Goal: Information Seeking & Learning: Learn about a topic

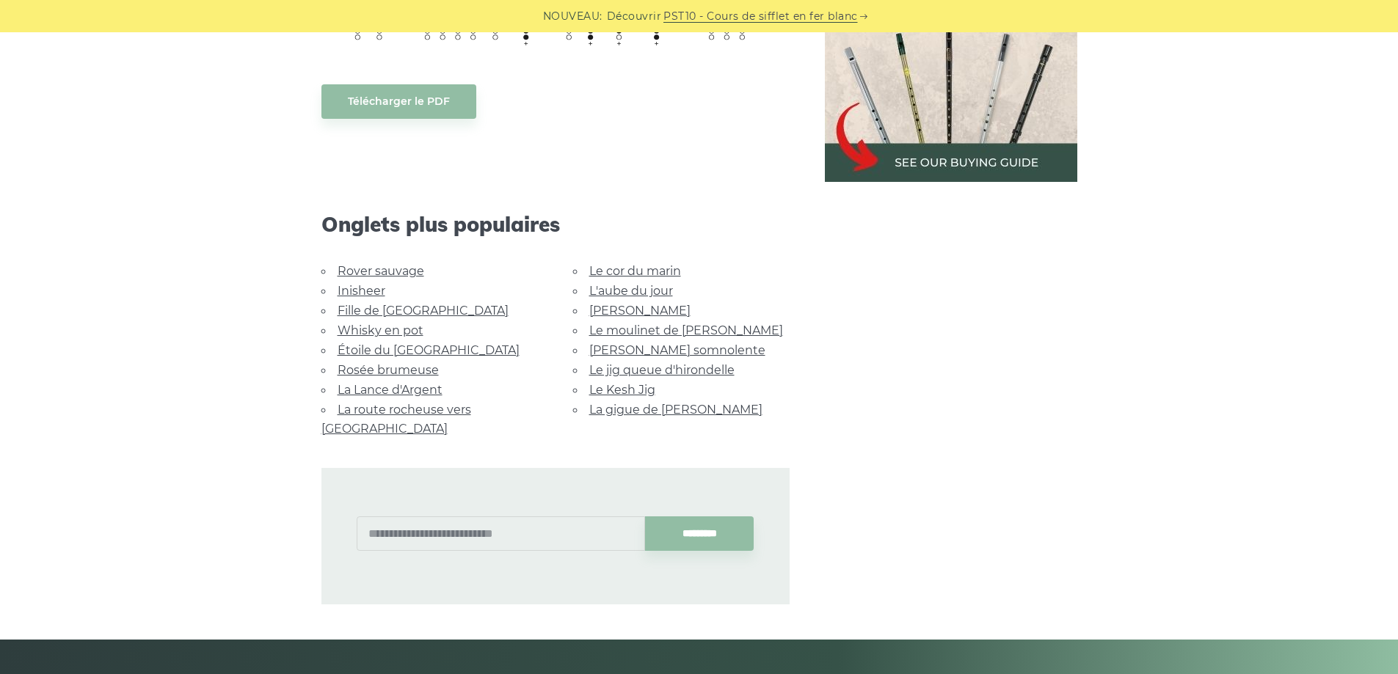
scroll to position [807, 0]
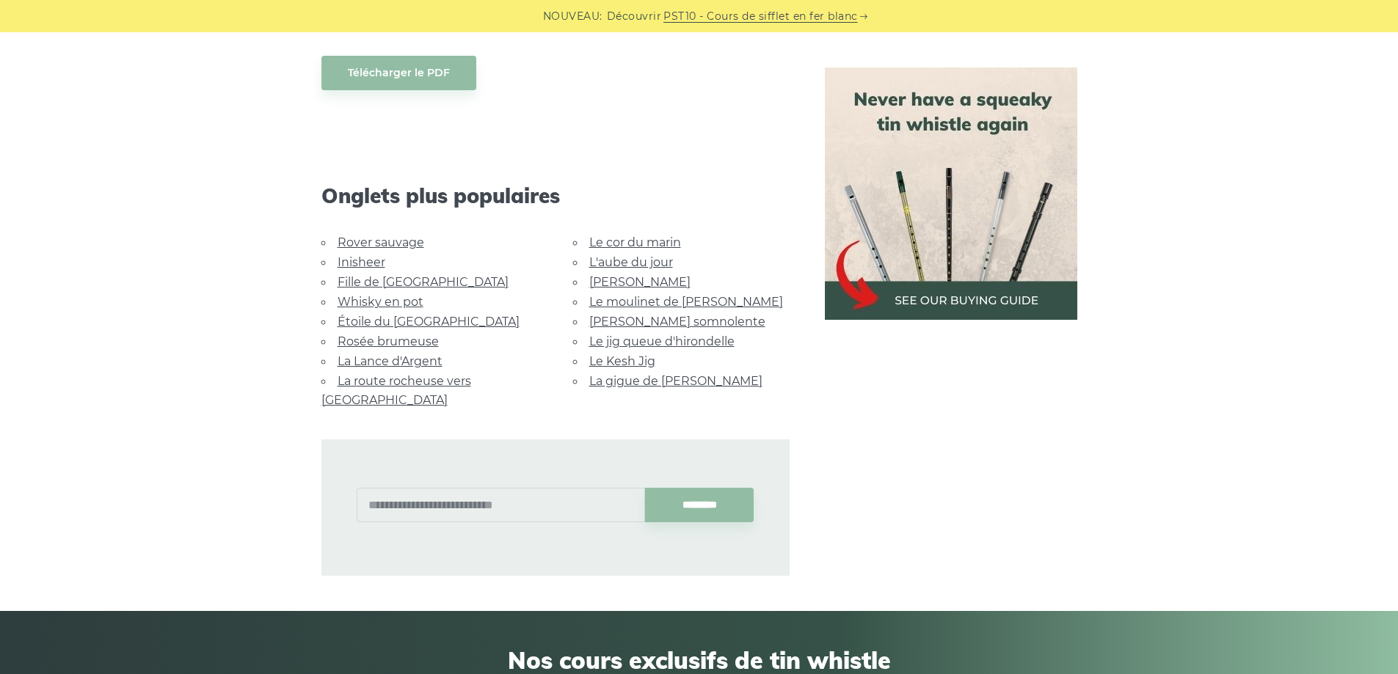
click at [410, 299] on font "Whisky en pot" at bounding box center [380, 302] width 86 height 14
click at [387, 303] on font "Whisky en pot" at bounding box center [380, 302] width 86 height 14
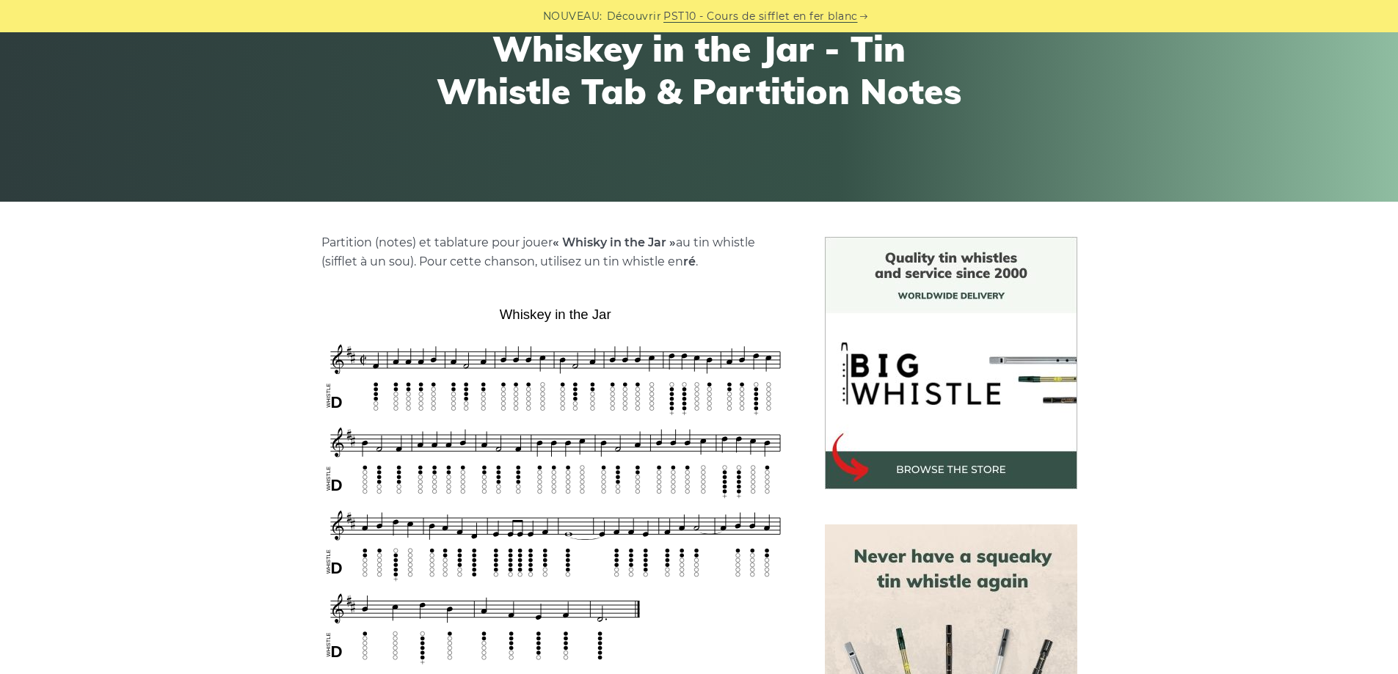
scroll to position [293, 0]
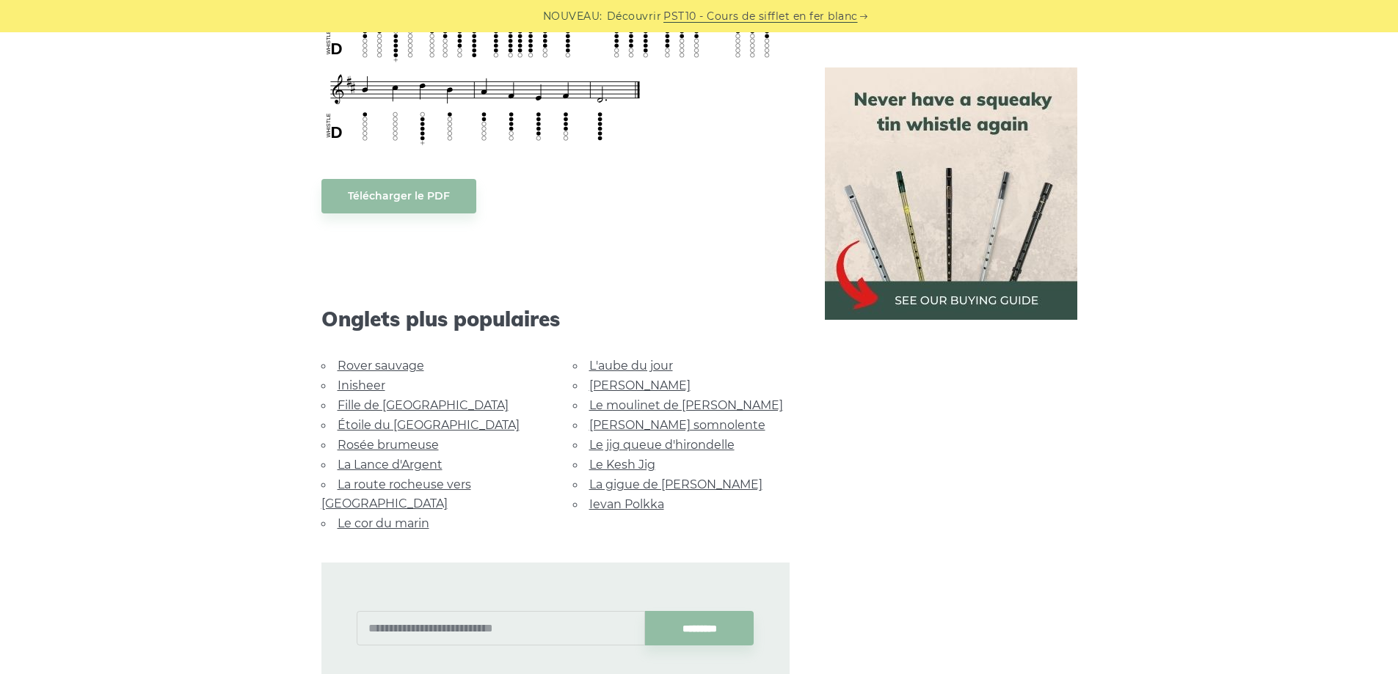
scroll to position [880, 0]
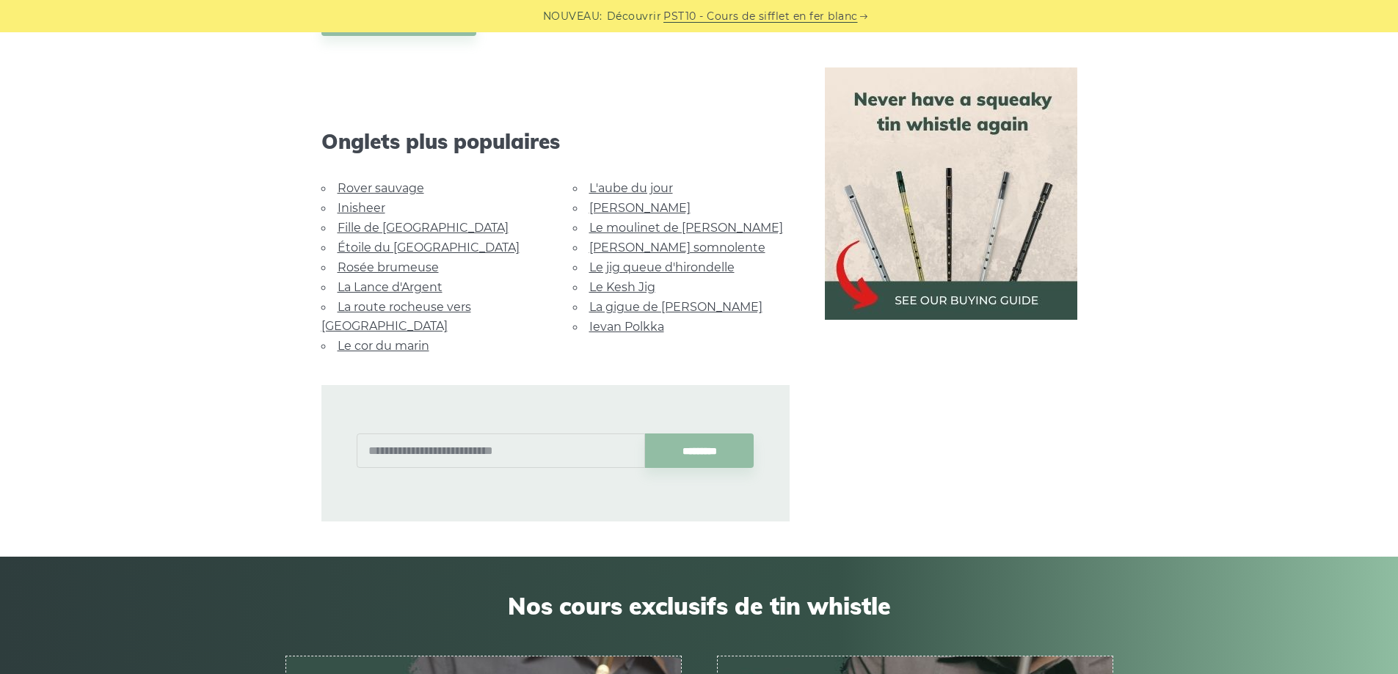
click at [629, 327] on font "Ievan Polkka" at bounding box center [626, 327] width 75 height 14
click at [387, 229] on font "Fille de [GEOGRAPHIC_DATA]" at bounding box center [422, 228] width 171 height 14
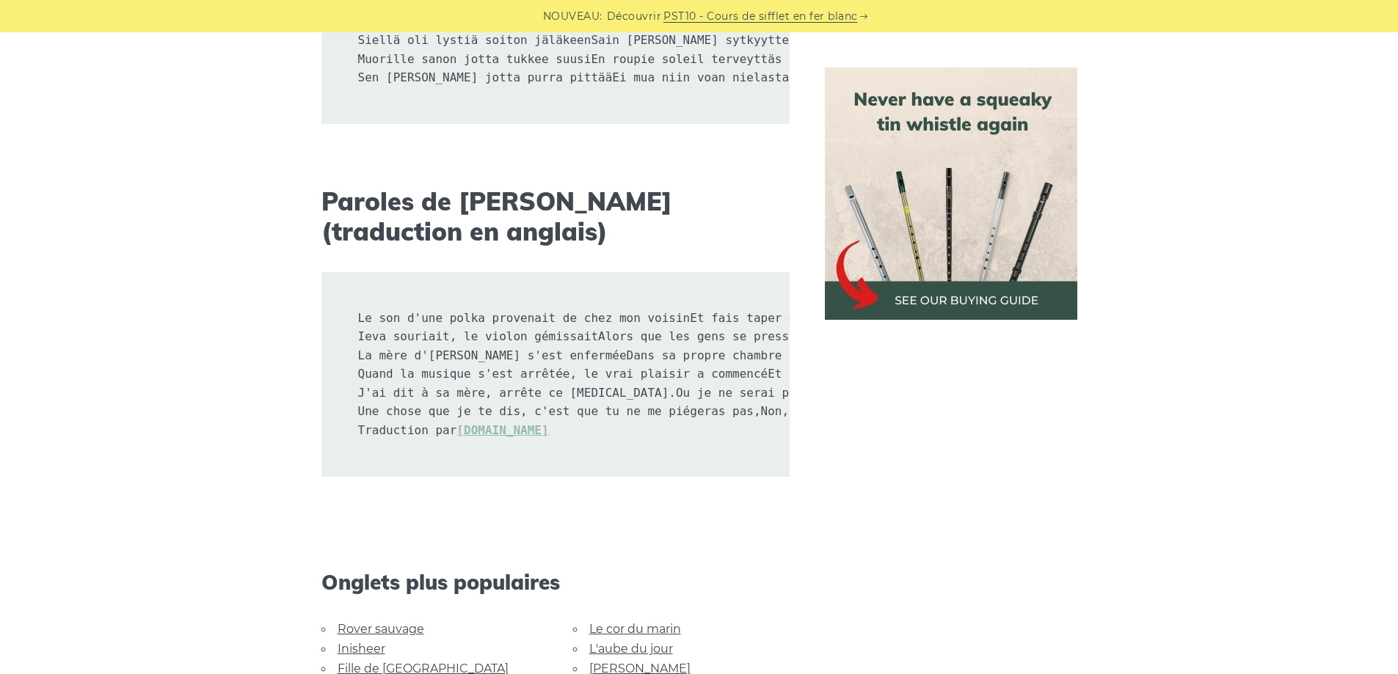
scroll to position [1174, 0]
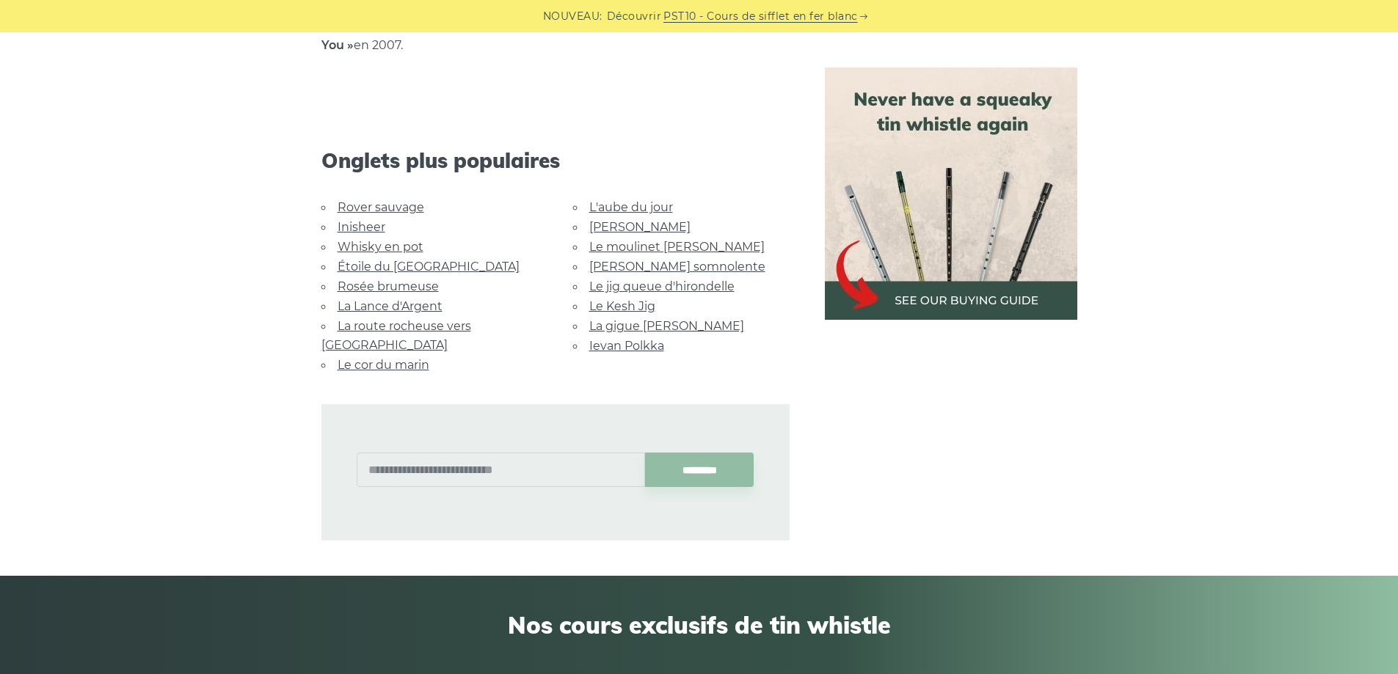
scroll to position [1027, 0]
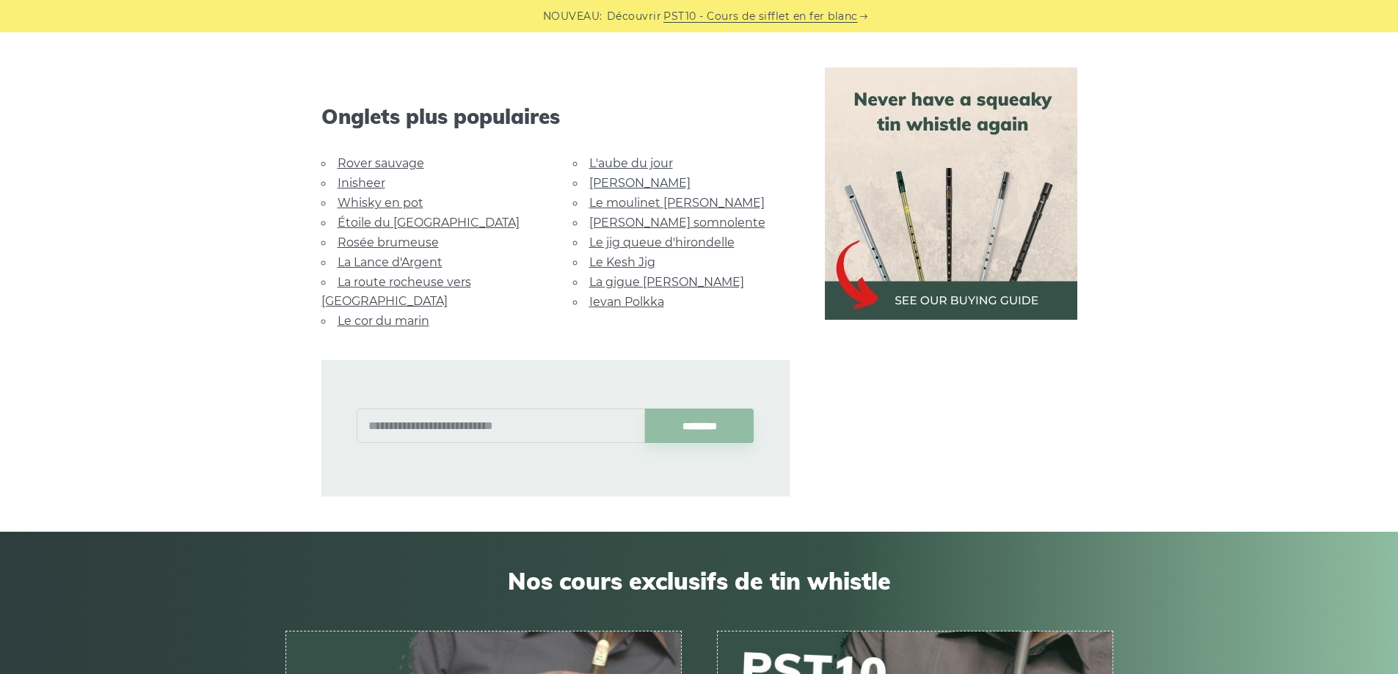
click at [434, 282] on font "La route rocheuse vers [GEOGRAPHIC_DATA]" at bounding box center [396, 291] width 150 height 33
click at [375, 184] on font "Inisheer" at bounding box center [361, 183] width 48 height 14
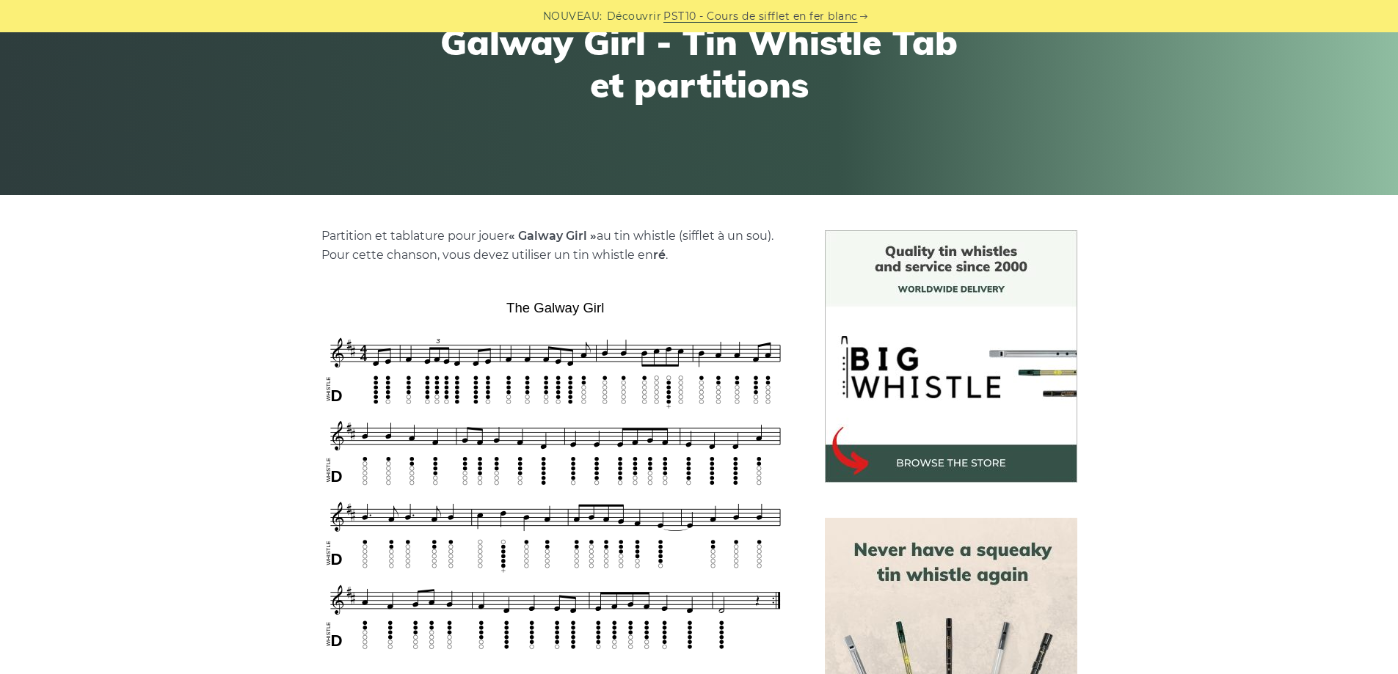
scroll to position [0, 0]
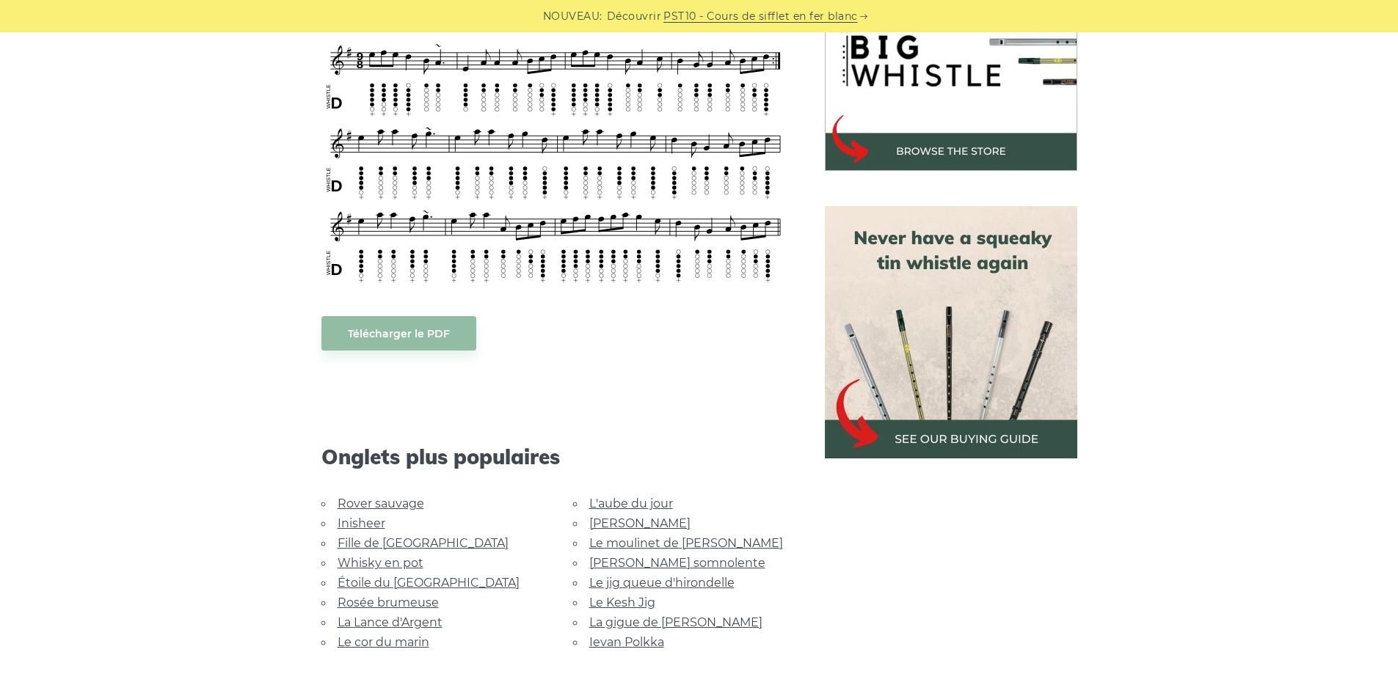
scroll to position [514, 0]
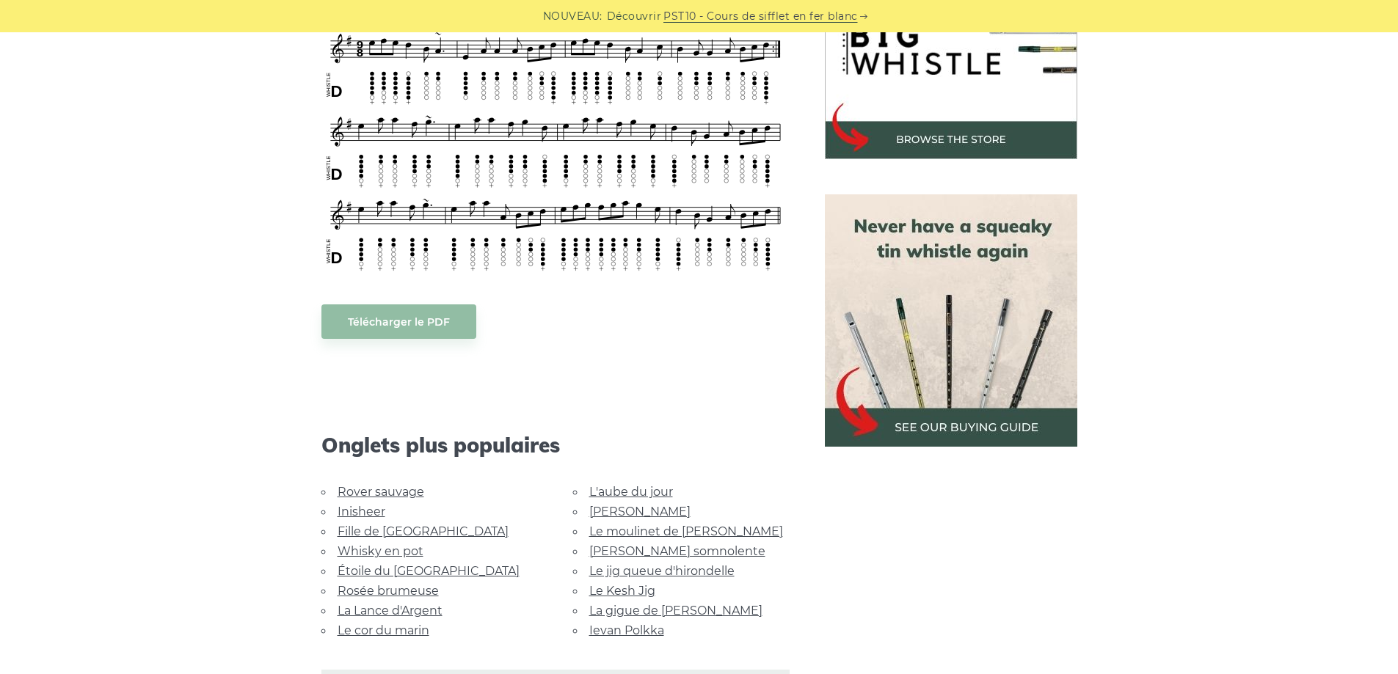
click at [641, 485] on font "L'aube du jour" at bounding box center [631, 492] width 84 height 14
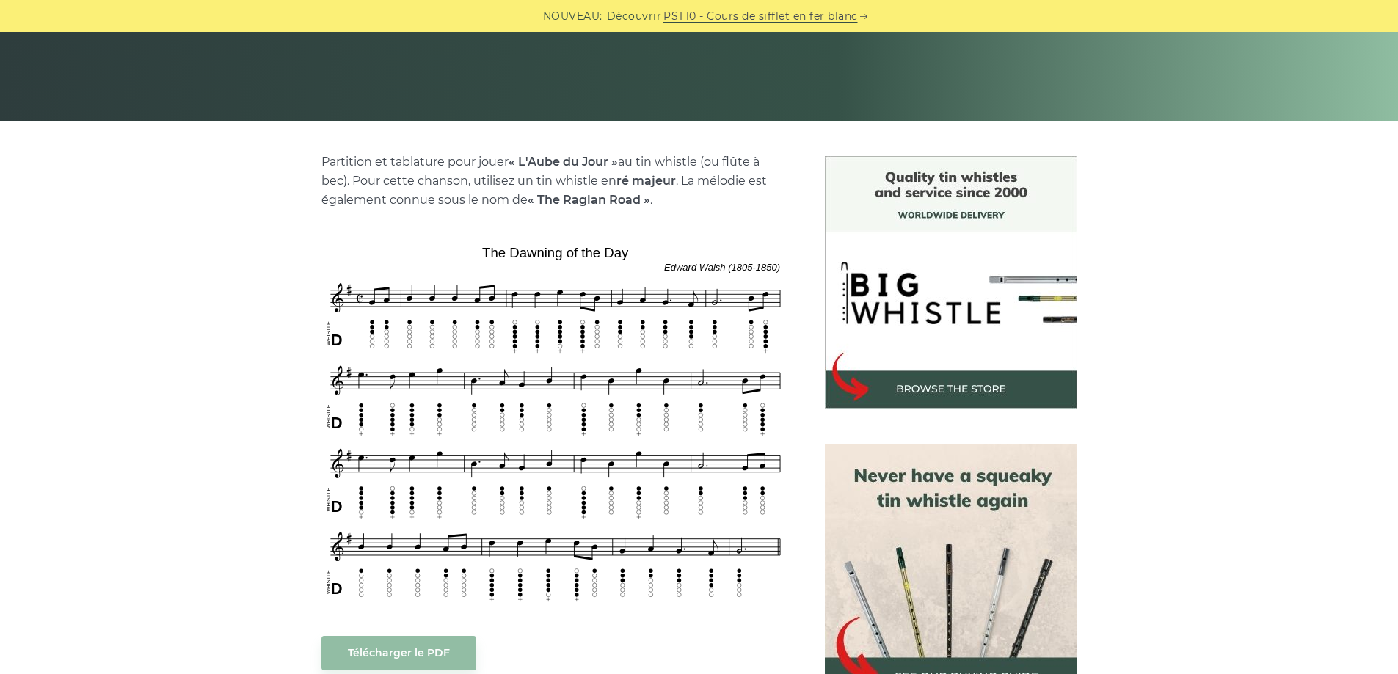
scroll to position [293, 0]
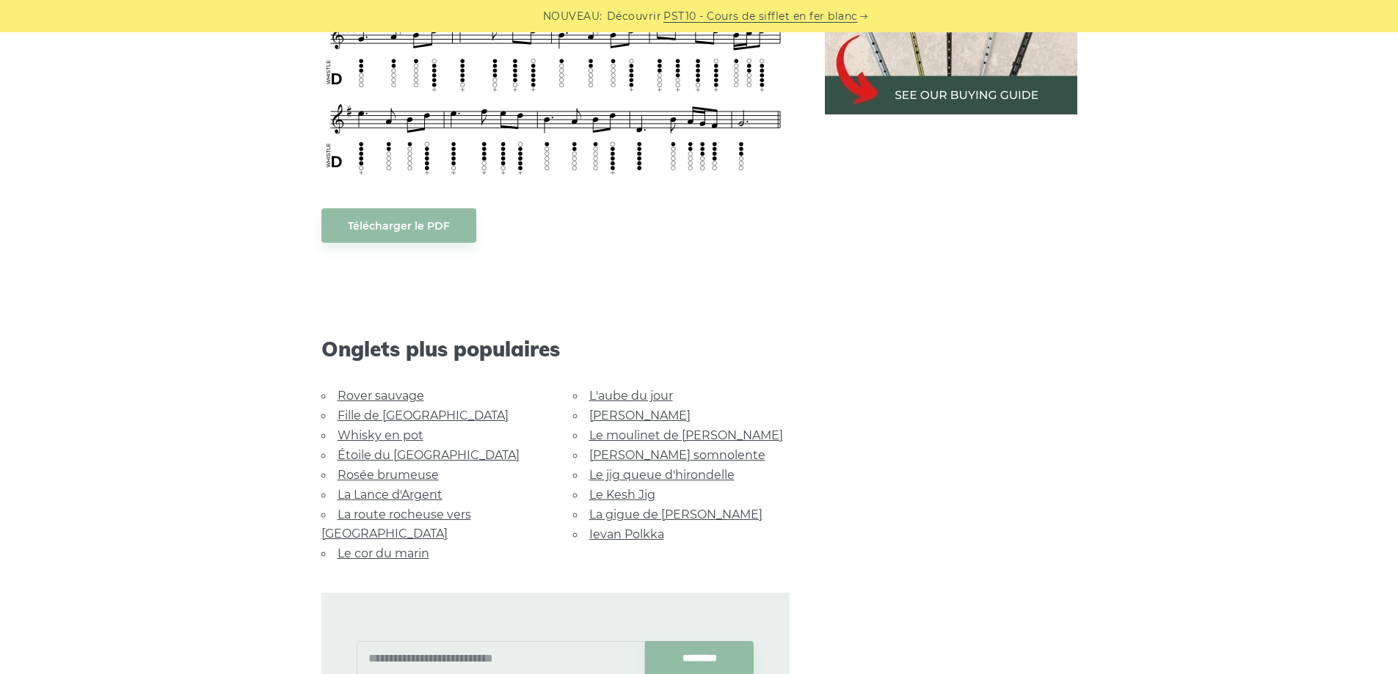
scroll to position [880, 0]
